Goal: Task Accomplishment & Management: Use online tool/utility

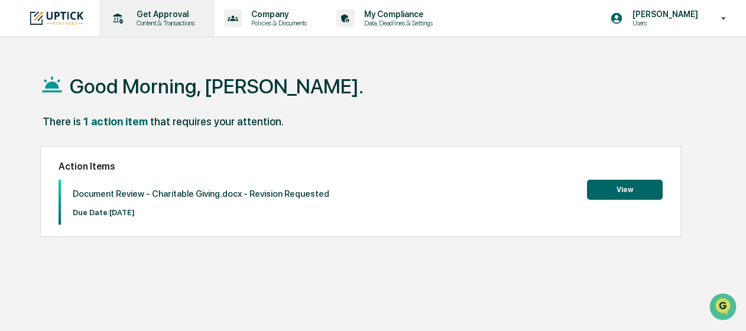
click at [148, 26] on p "Content & Transactions" at bounding box center [163, 23] width 73 height 8
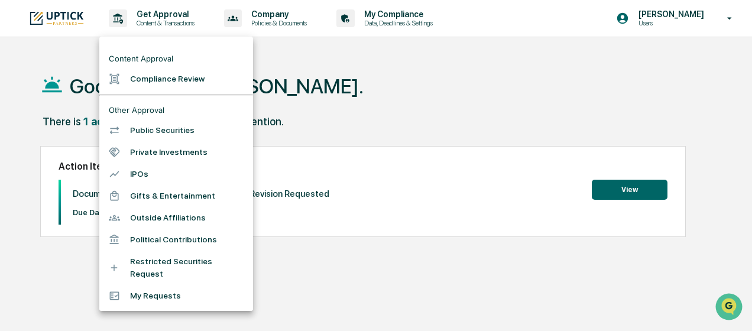
click at [137, 80] on li "Compliance Review" at bounding box center [176, 79] width 154 height 22
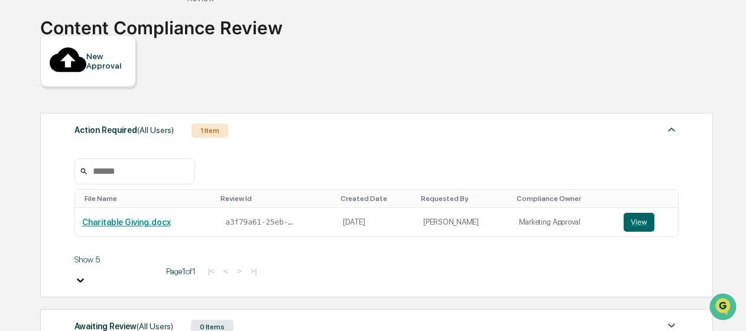
scroll to position [118, 0]
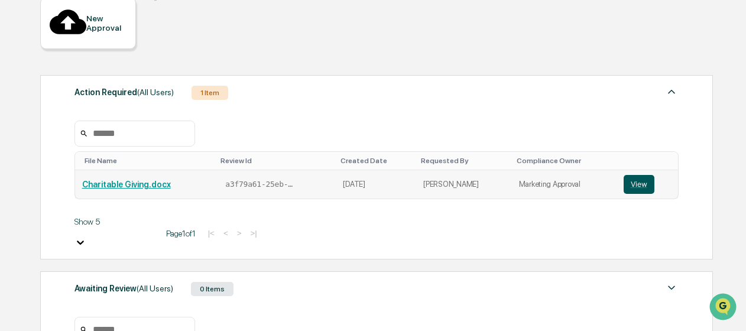
click at [626, 175] on button "View" at bounding box center [639, 184] width 31 height 19
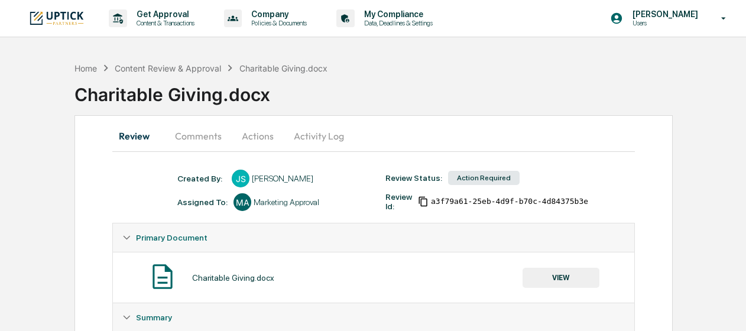
click at [203, 138] on button "Comments" at bounding box center [199, 136] width 66 height 28
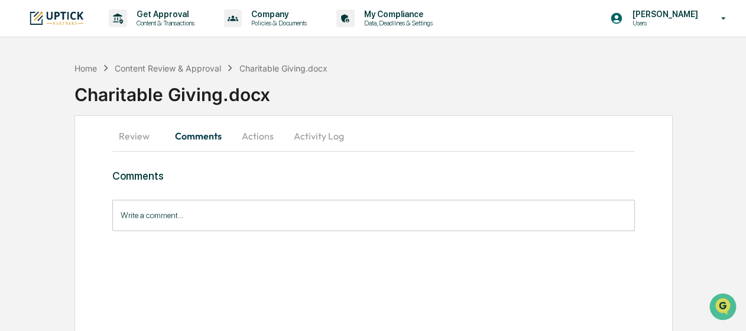
click at [228, 221] on input "Write a comment..." at bounding box center [373, 215] width 522 height 31
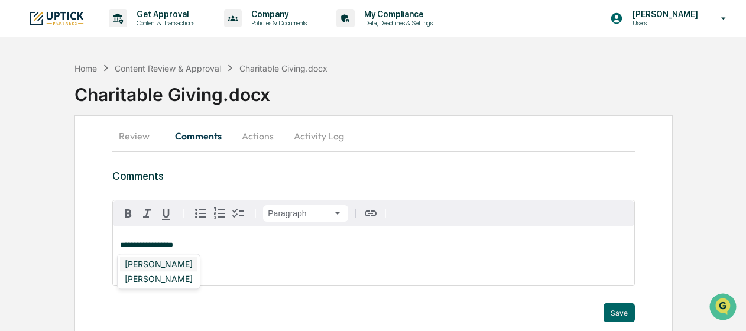
click at [186, 265] on div "[PERSON_NAME]" at bounding box center [158, 264] width 77 height 15
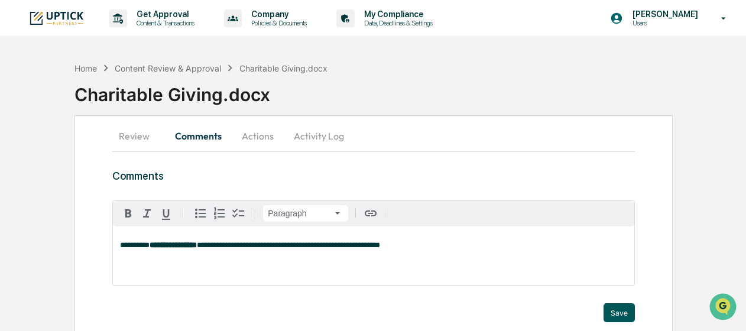
click at [613, 307] on button "Save" at bounding box center [619, 312] width 31 height 19
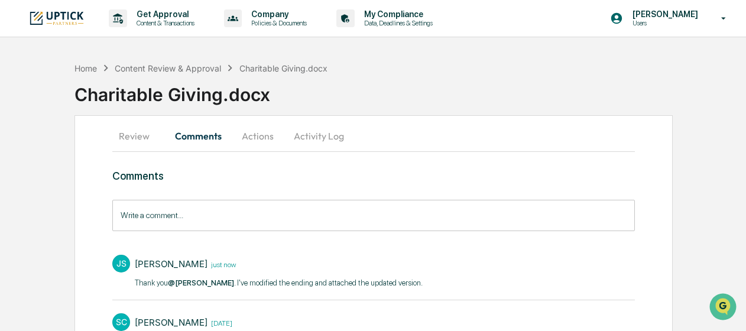
click at [267, 138] on button "Actions" at bounding box center [257, 136] width 53 height 28
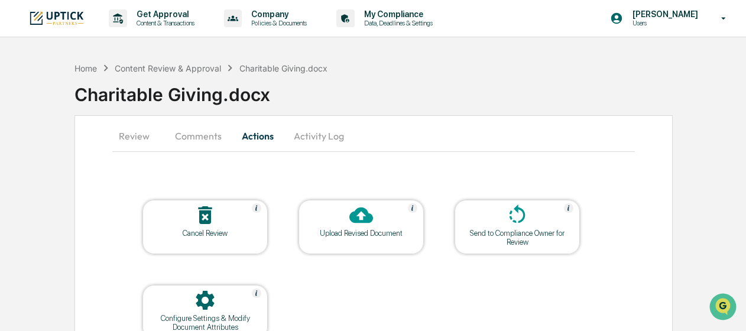
click at [332, 219] on div at bounding box center [361, 215] width 118 height 25
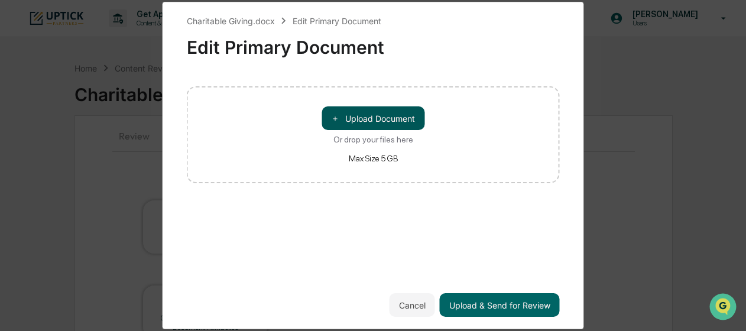
click at [351, 123] on button "＋ Upload Document" at bounding box center [373, 118] width 103 height 24
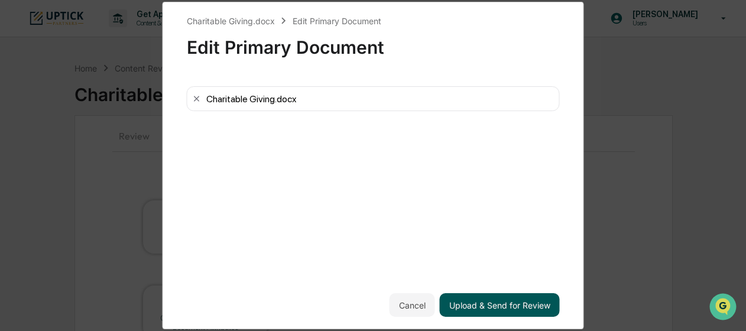
click at [494, 300] on button "Upload & Send for Review" at bounding box center [500, 305] width 120 height 24
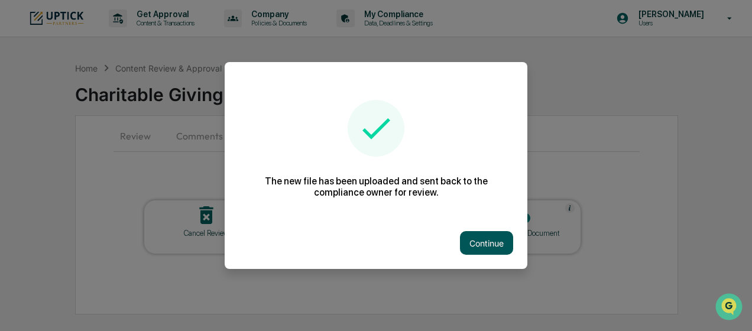
click at [485, 248] on button "Continue" at bounding box center [486, 243] width 53 height 24
